Goal: Find specific page/section: Find specific page/section

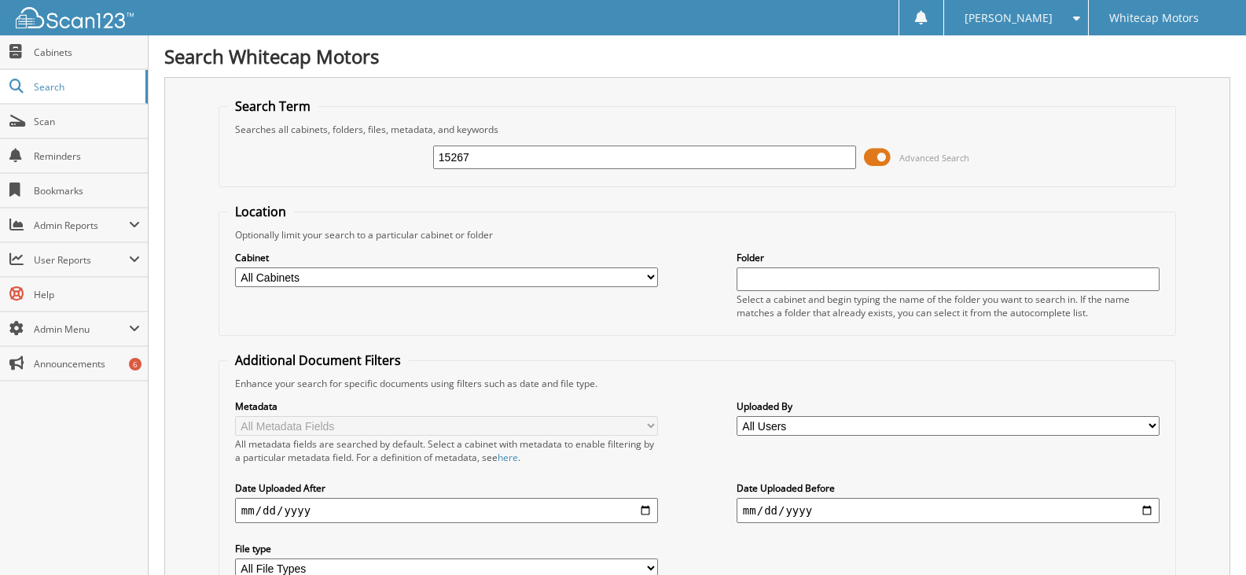
type input "15267"
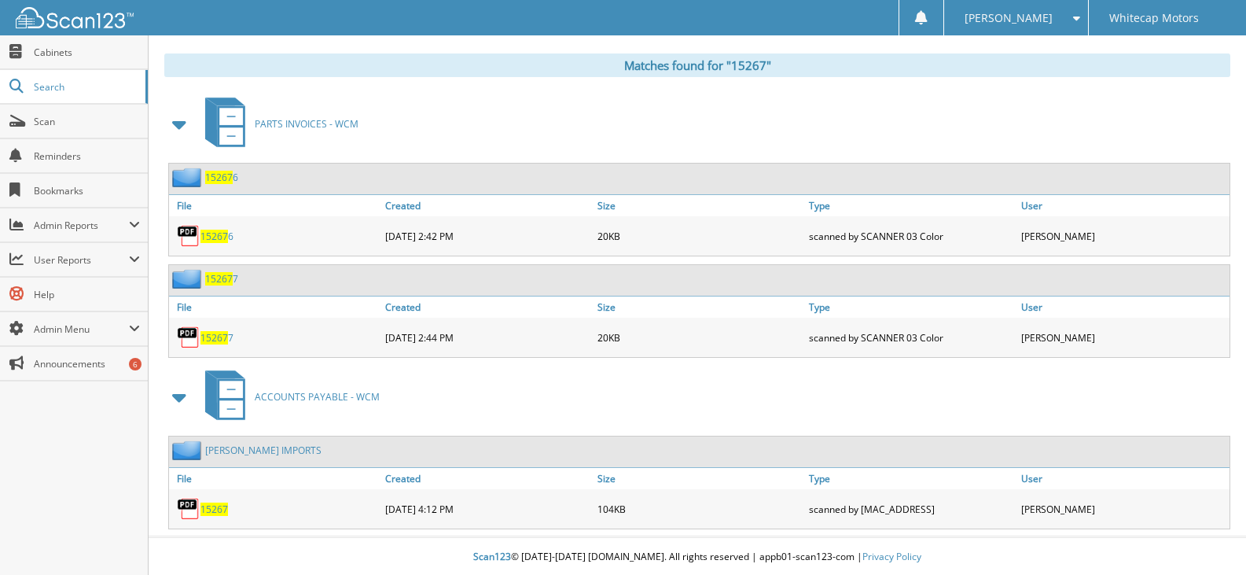
scroll to position [639, 0]
click at [215, 510] on span "15267" at bounding box center [215, 507] width 28 height 13
